Goal: Check status: Check status

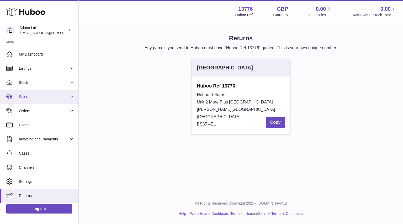
click at [39, 95] on span "Sales" at bounding box center [44, 96] width 50 height 5
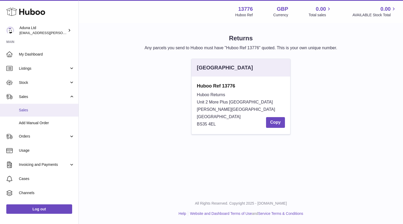
click at [38, 109] on span "Sales" at bounding box center [47, 110] width 56 height 5
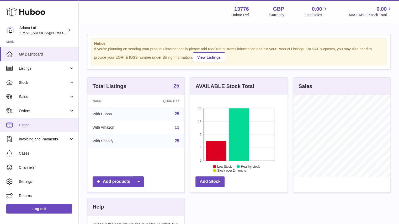
scroll to position [82, 97]
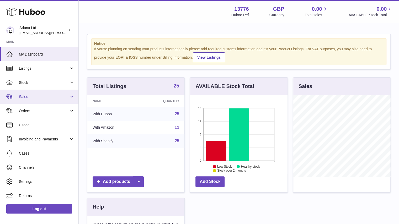
click at [48, 102] on link "Sales" at bounding box center [39, 97] width 78 height 14
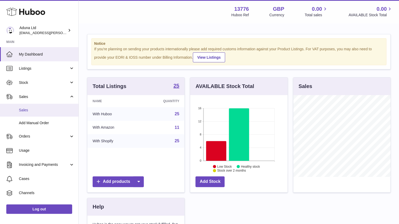
click at [42, 111] on span "Sales" at bounding box center [47, 110] width 56 height 5
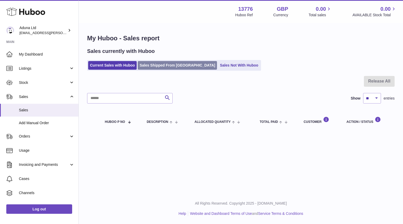
click at [180, 63] on link "Sales Shipped From Huboo" at bounding box center [177, 65] width 79 height 9
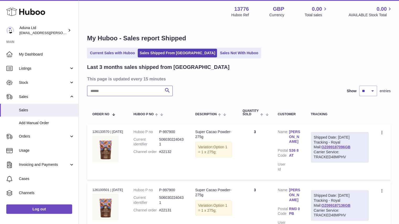
click at [132, 95] on input "text" at bounding box center [130, 91] width 86 height 10
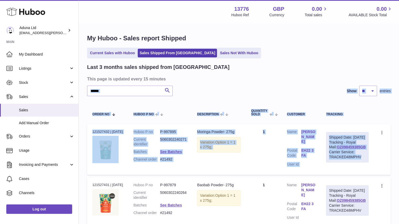
drag, startPoint x: 391, startPoint y: 75, endPoint x: 379, endPoint y: 148, distance: 73.9
click at [379, 148] on div "My Huboo - Sales report Shipped Current Sales with Huboo Sales Shipped From Hub…" at bounding box center [239, 133] width 320 height 218
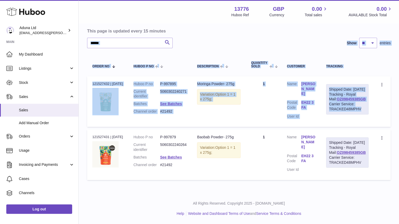
scroll to position [9, 0]
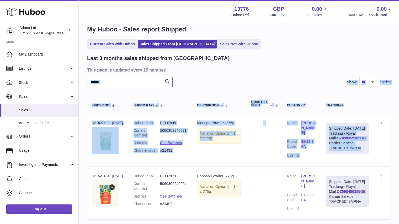
click at [111, 80] on input "******" at bounding box center [130, 82] width 86 height 10
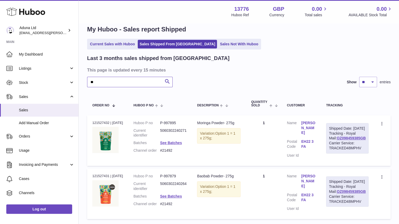
type input "*"
paste input "******"
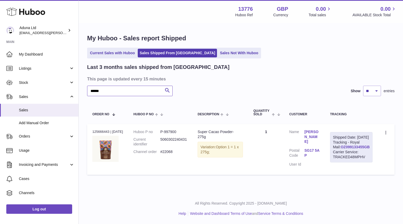
type input "******"
click at [356, 149] on link "OZ099133455GB" at bounding box center [354, 147] width 29 height 4
drag, startPoint x: 109, startPoint y: 132, endPoint x: 88, endPoint y: 132, distance: 21.2
click at [88, 132] on td "Order no 125666443 | 29th Sep" at bounding box center [107, 149] width 41 height 51
copy div "125666443"
